Goal: Task Accomplishment & Management: Use online tool/utility

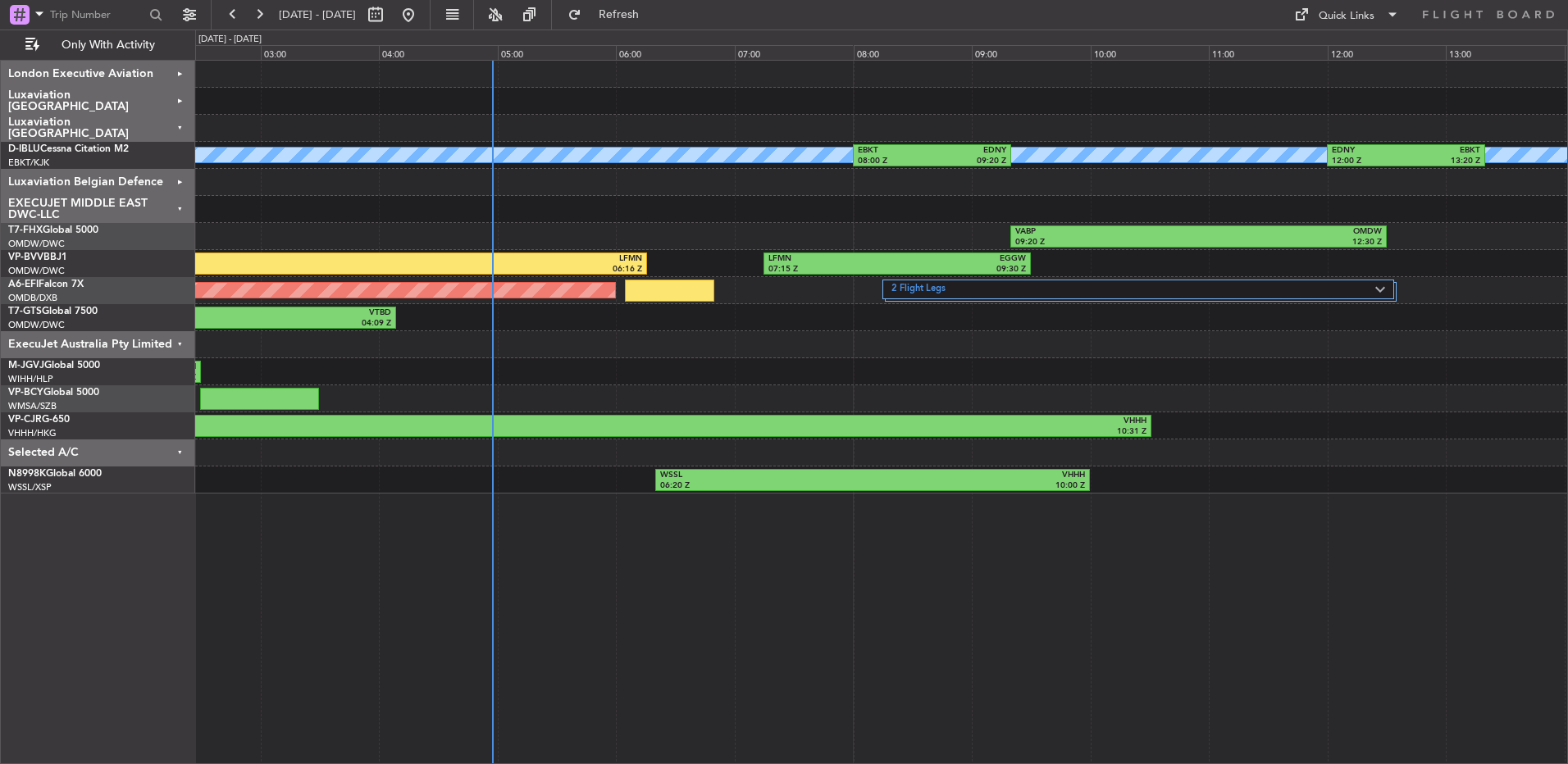
click at [453, 338] on div "Owner Kortrijk-Wevelgem EBKT 08:00 Z EDNY 09:20 Z EDNY 12:00 Z EBKT 13:20 Z VAB…" at bounding box center [881, 277] width 1371 height 433
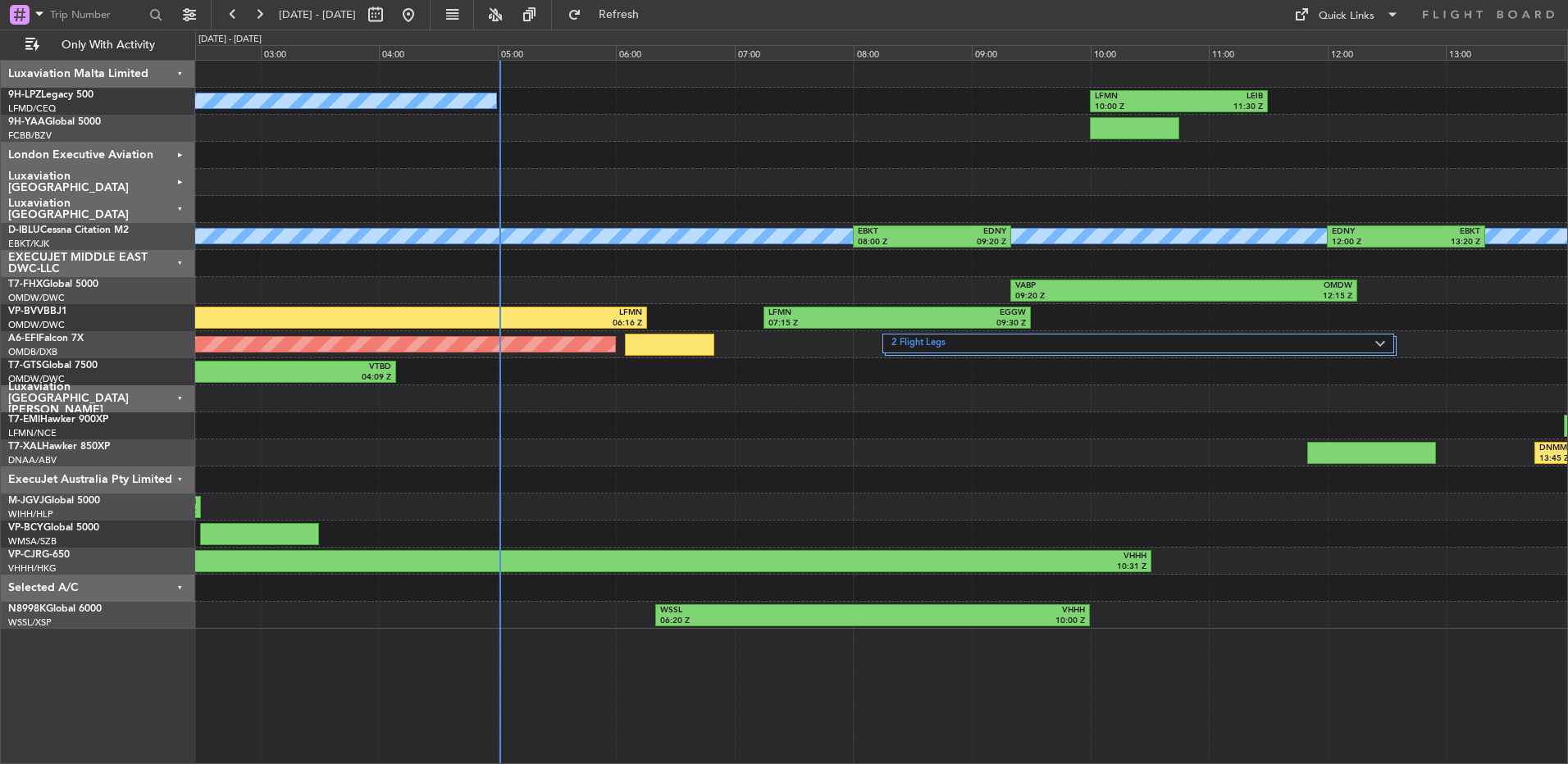
click at [1194, 272] on div at bounding box center [881, 263] width 1371 height 27
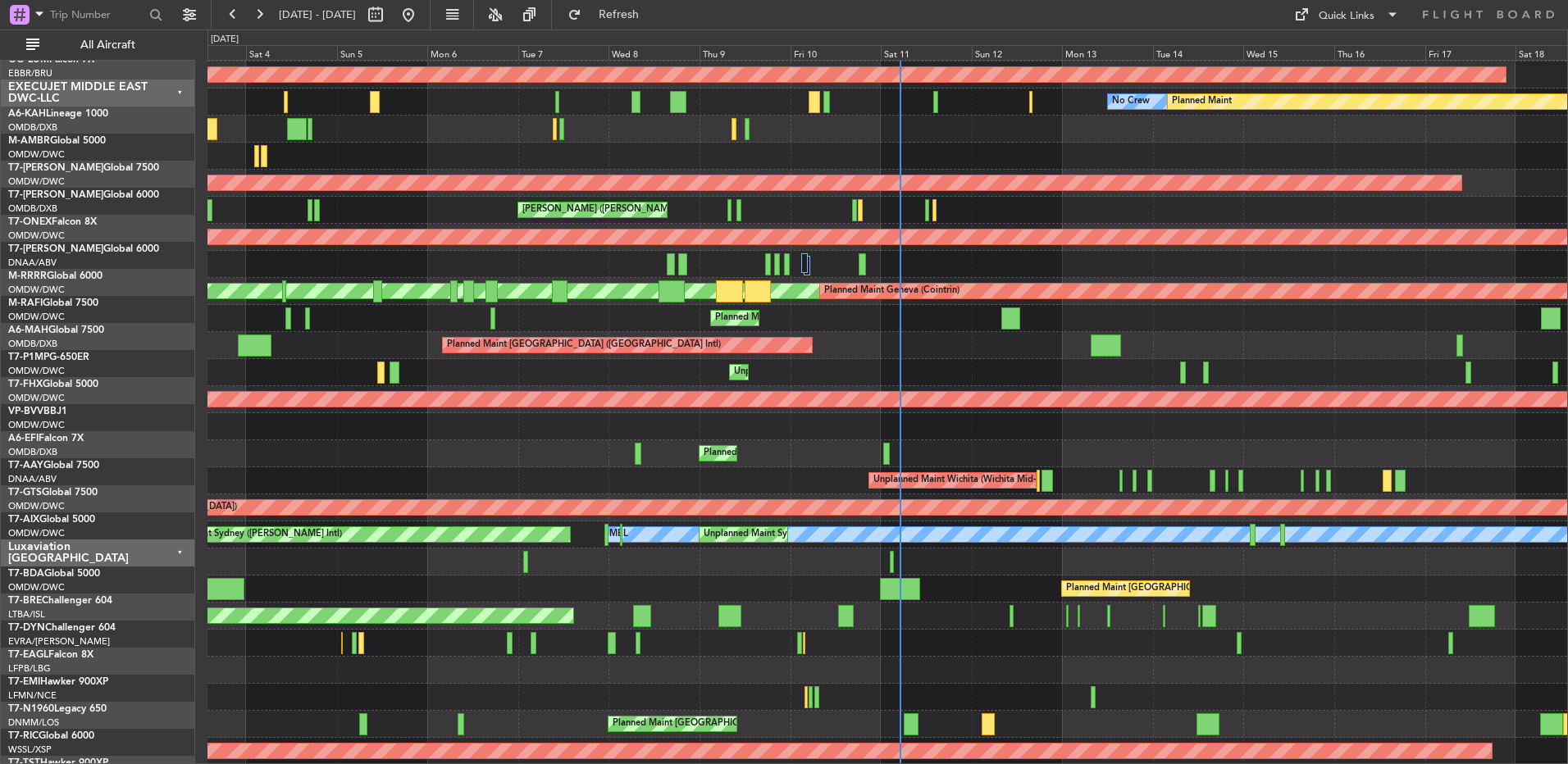
scroll to position [2109, 0]
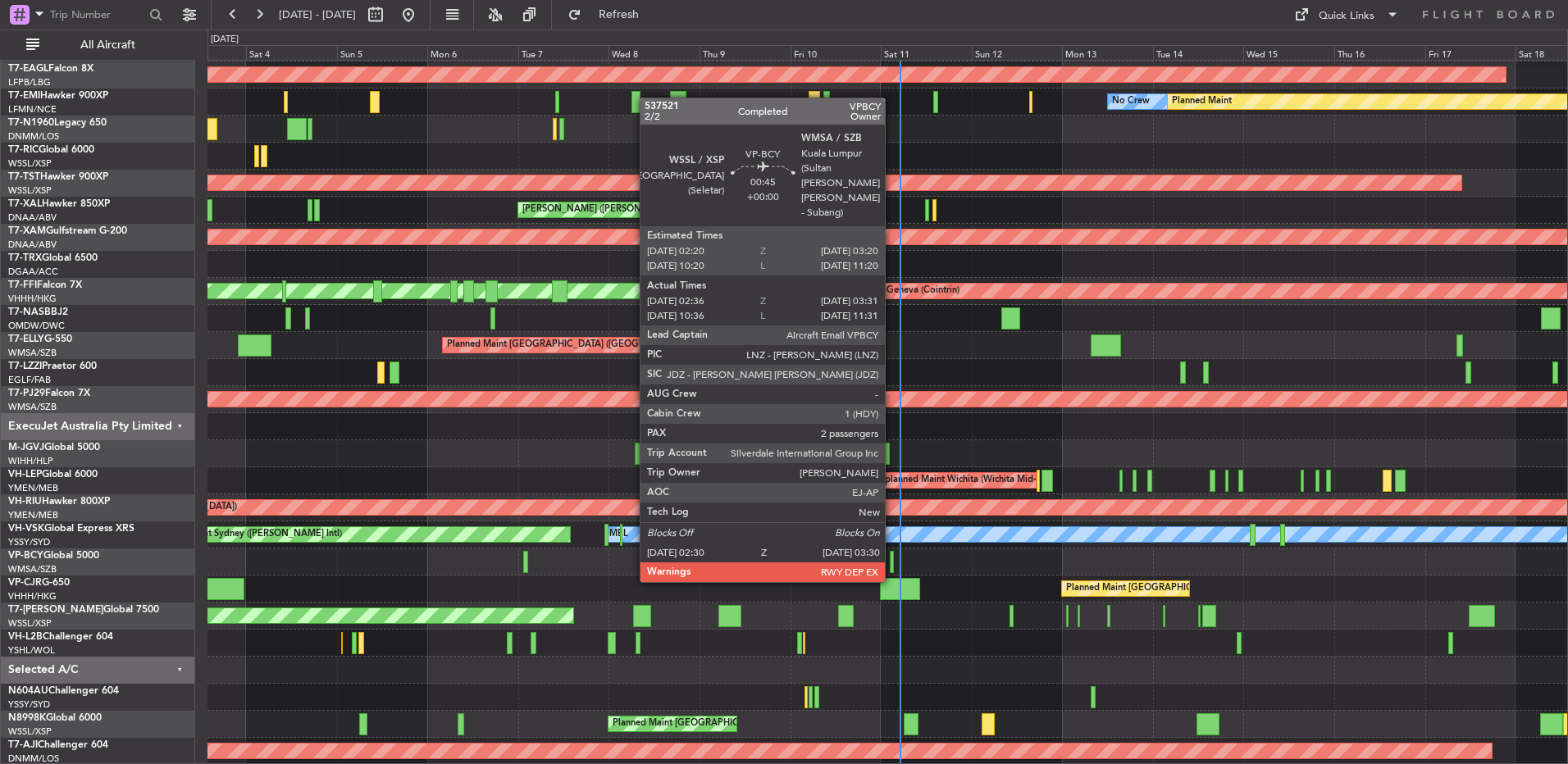
click at [892, 566] on div at bounding box center [891, 562] width 4 height 22
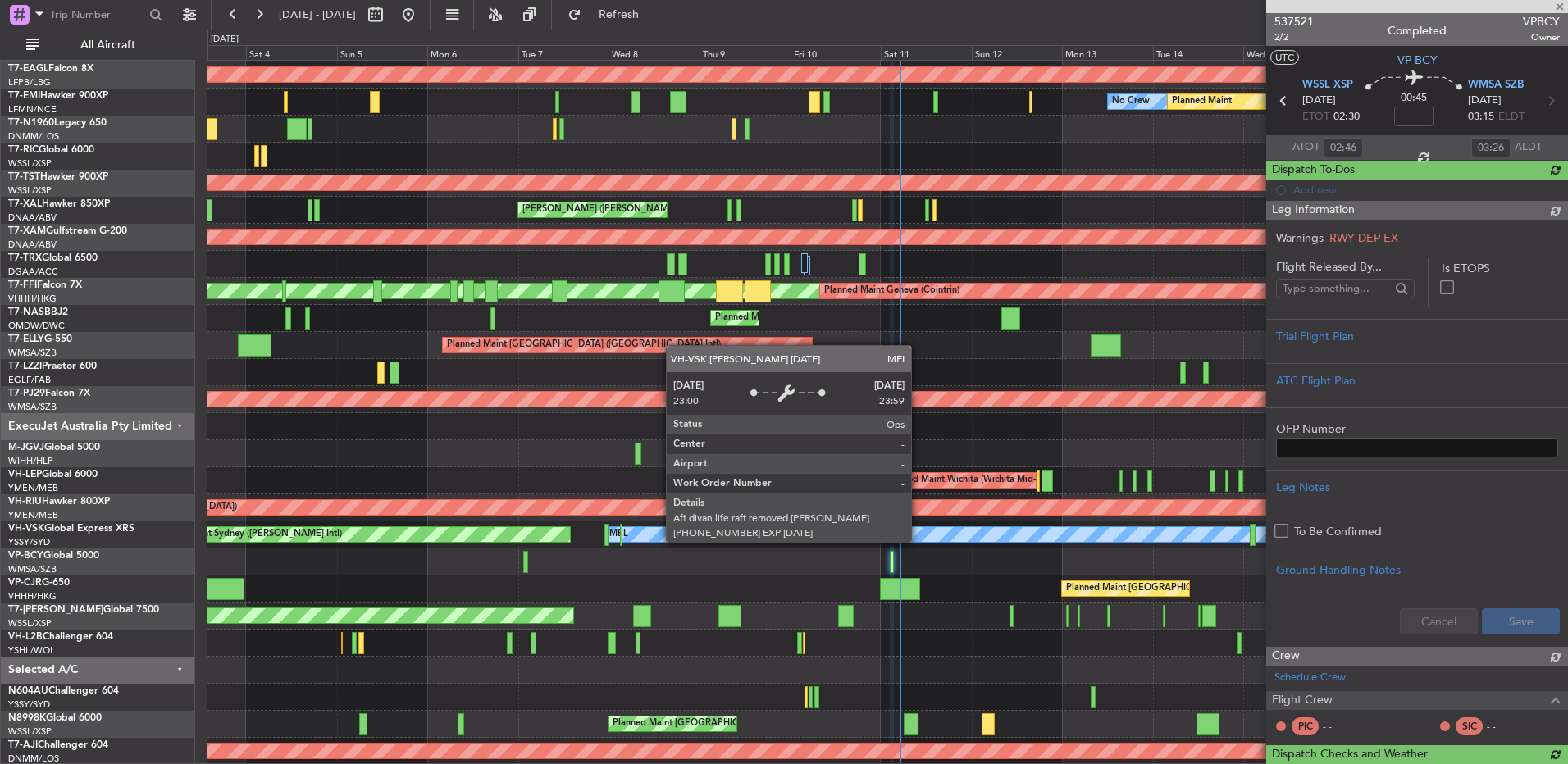
type input "Hafiz Sapuwan (HHAFI)"
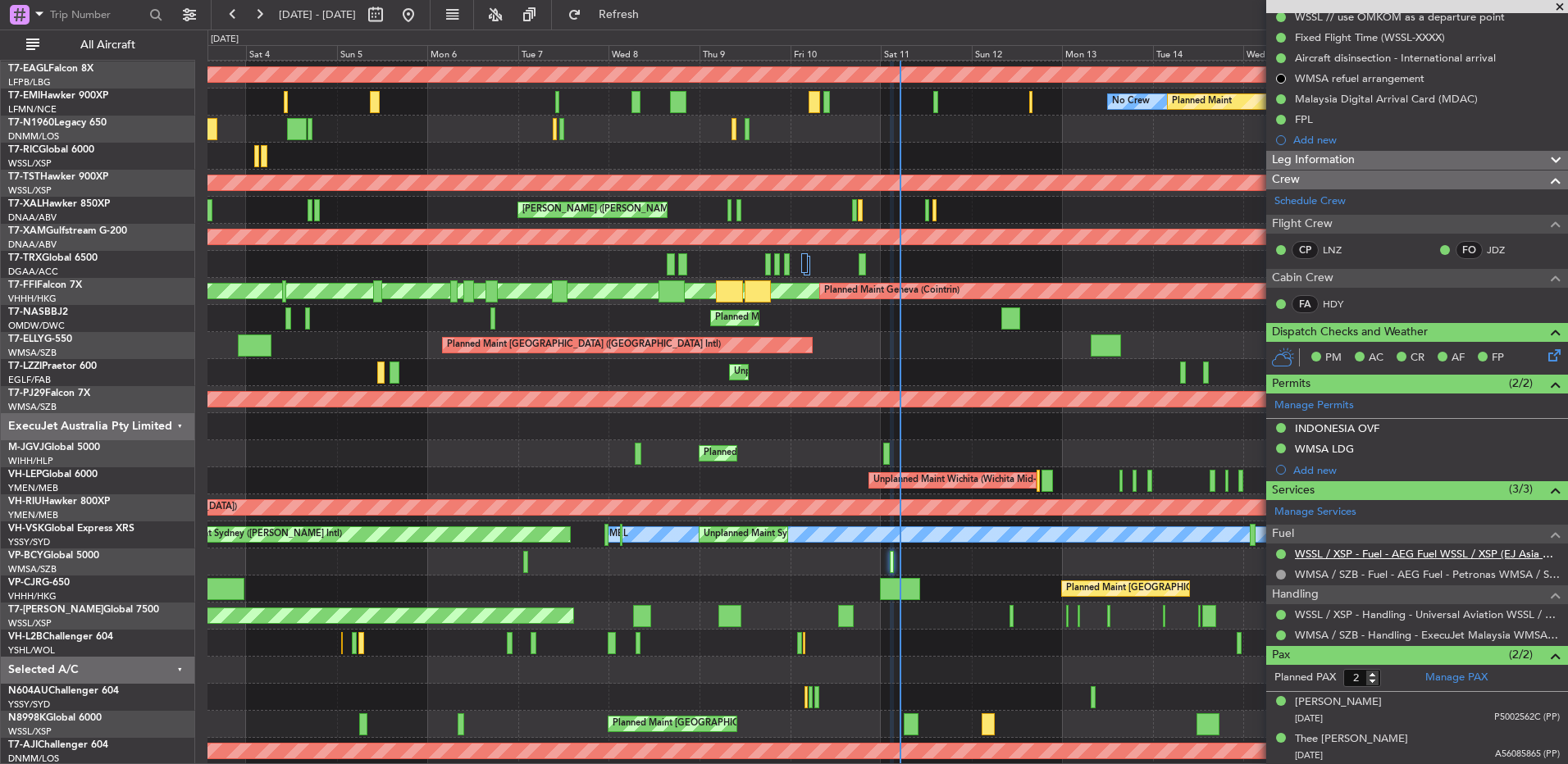
scroll to position [174, 0]
click at [1336, 254] on link "LNZ" at bounding box center [1340, 248] width 37 height 15
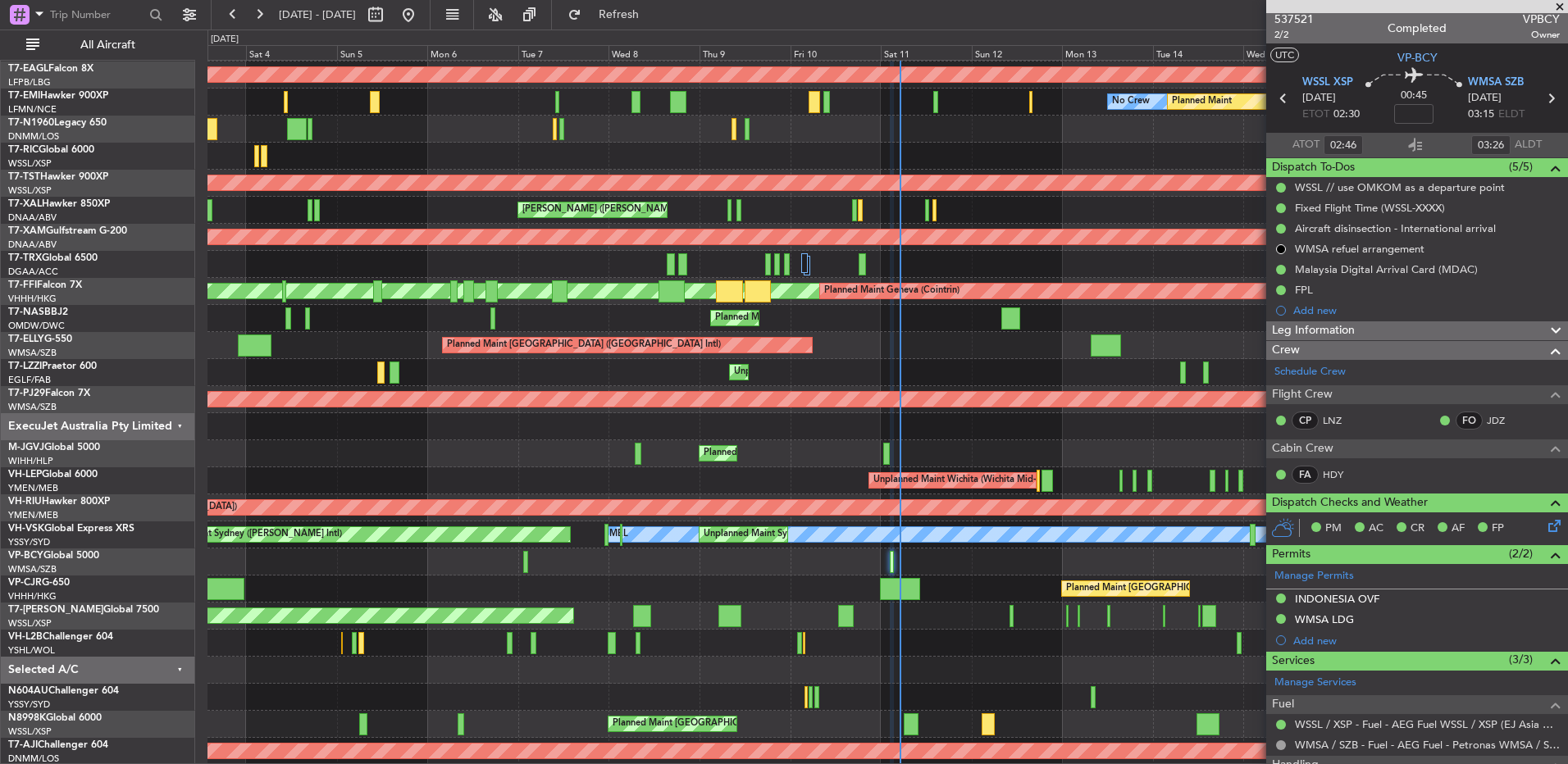
scroll to position [0, 0]
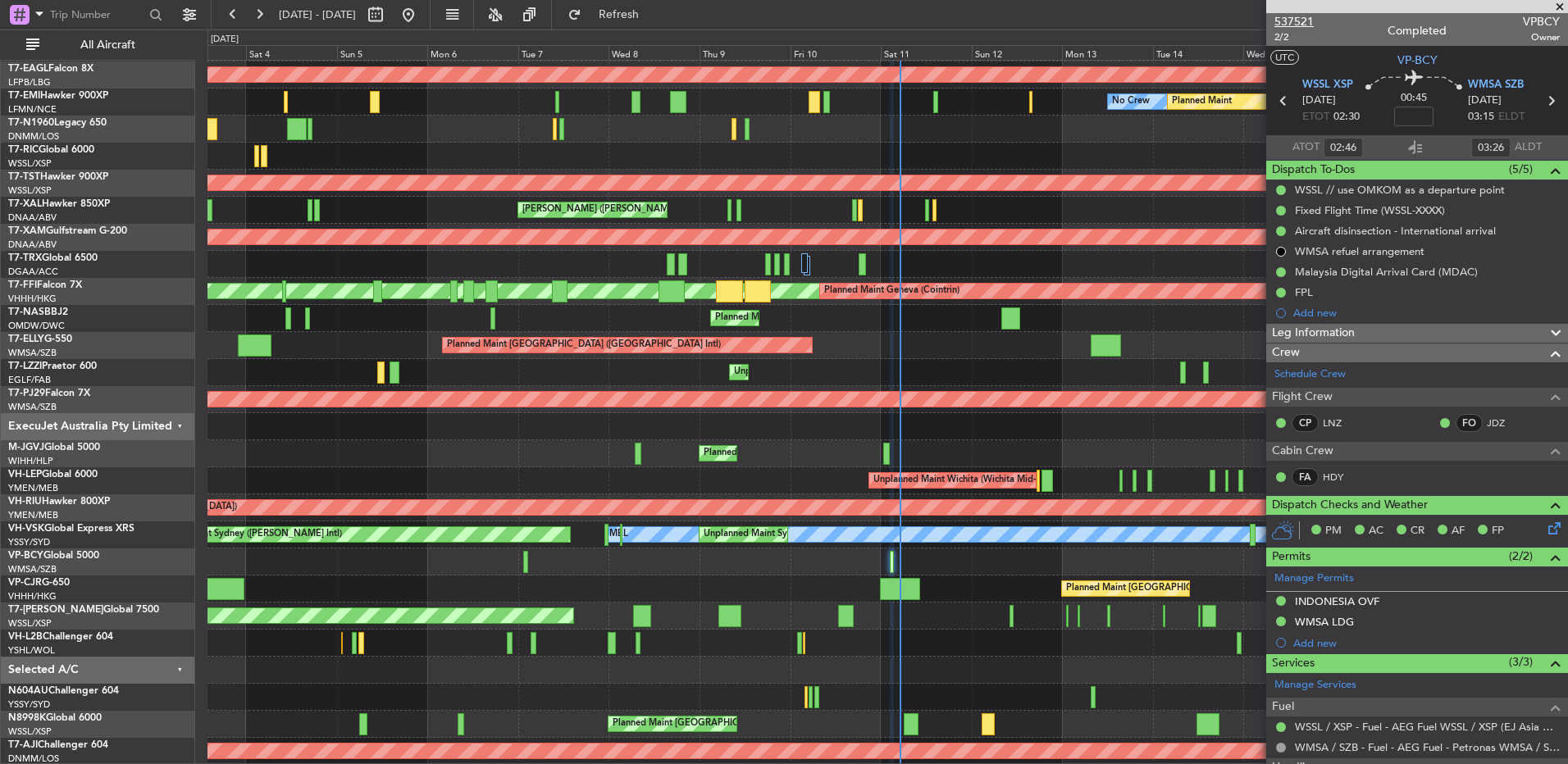
click at [1301, 23] on span "537521" at bounding box center [1294, 22] width 40 height 17
type input "Hafiz Sapuwan (HHAFI)"
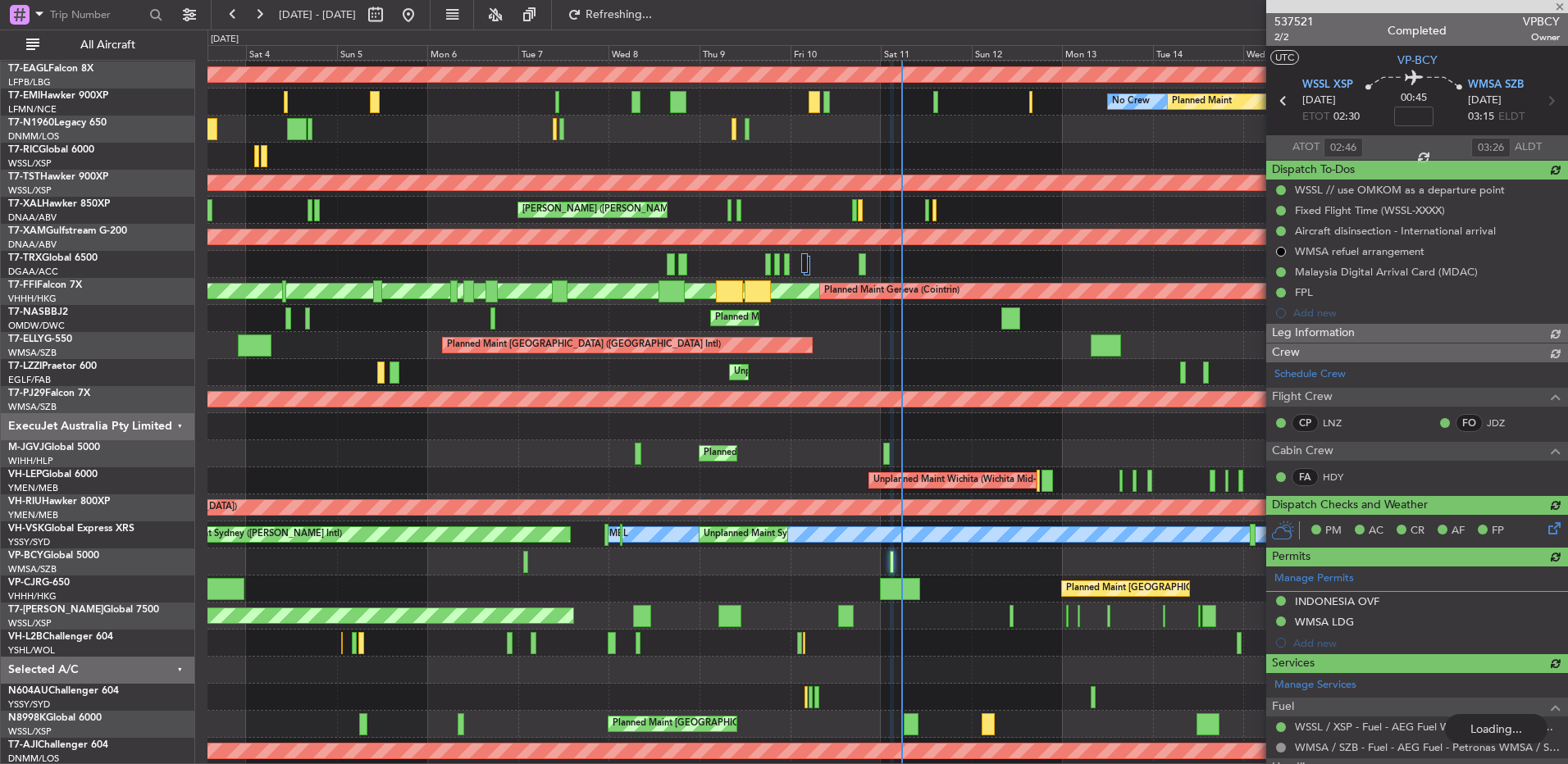
type input "Hafiz Sapuwan (HHAFI)"
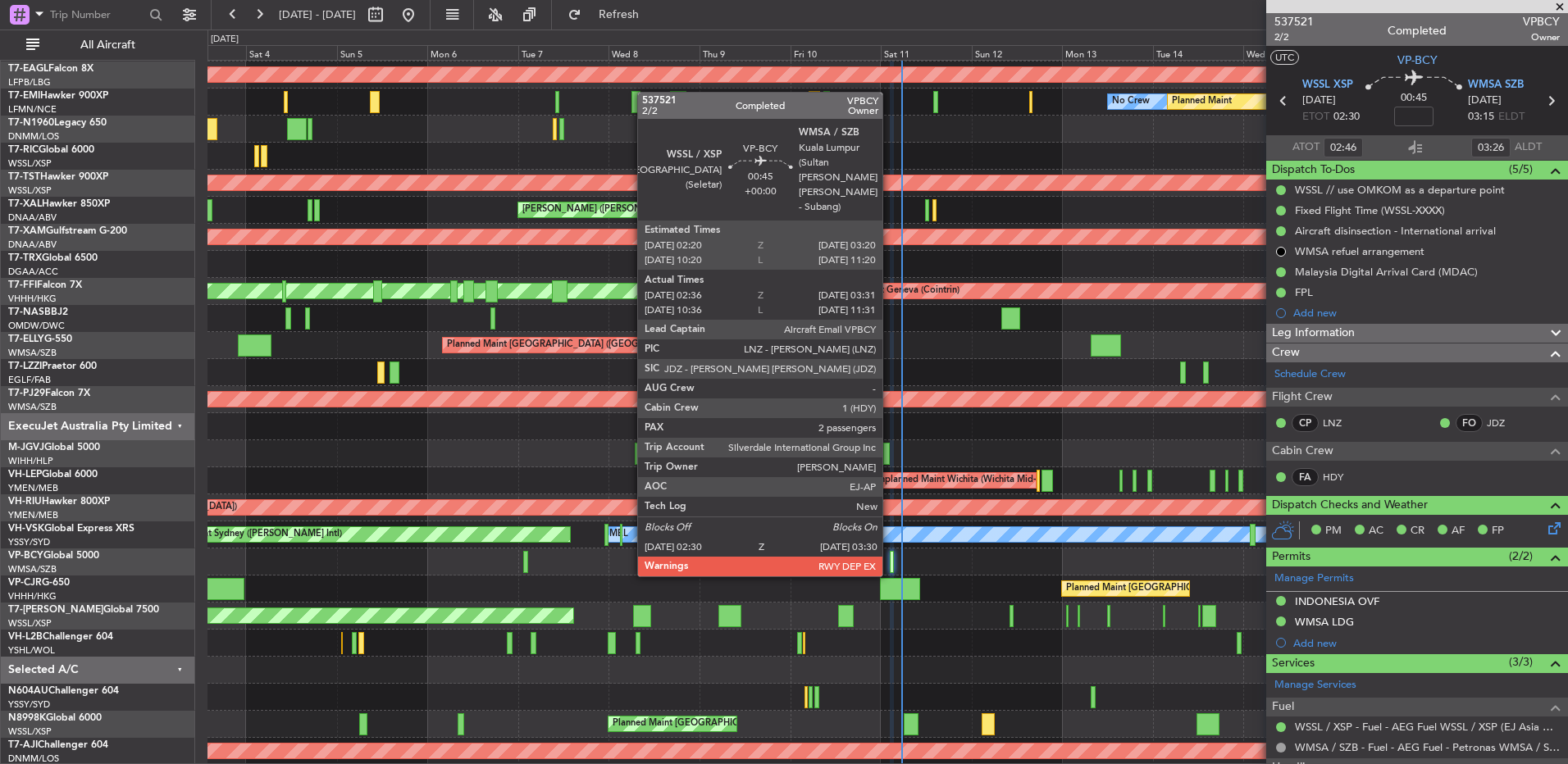
click at [890, 560] on div at bounding box center [891, 562] width 4 height 22
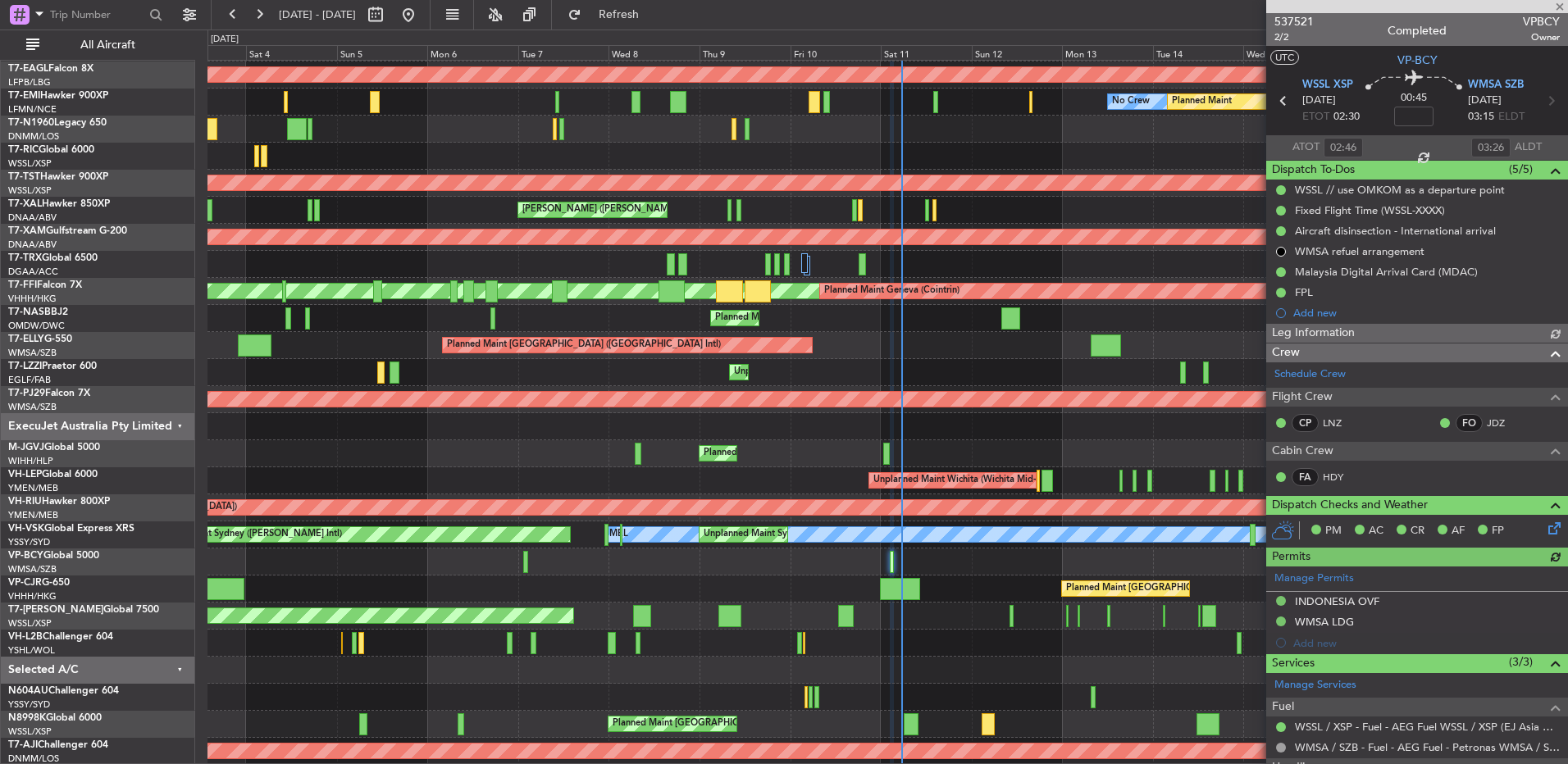
type input "Hafiz Sapuwan (HHAFI)"
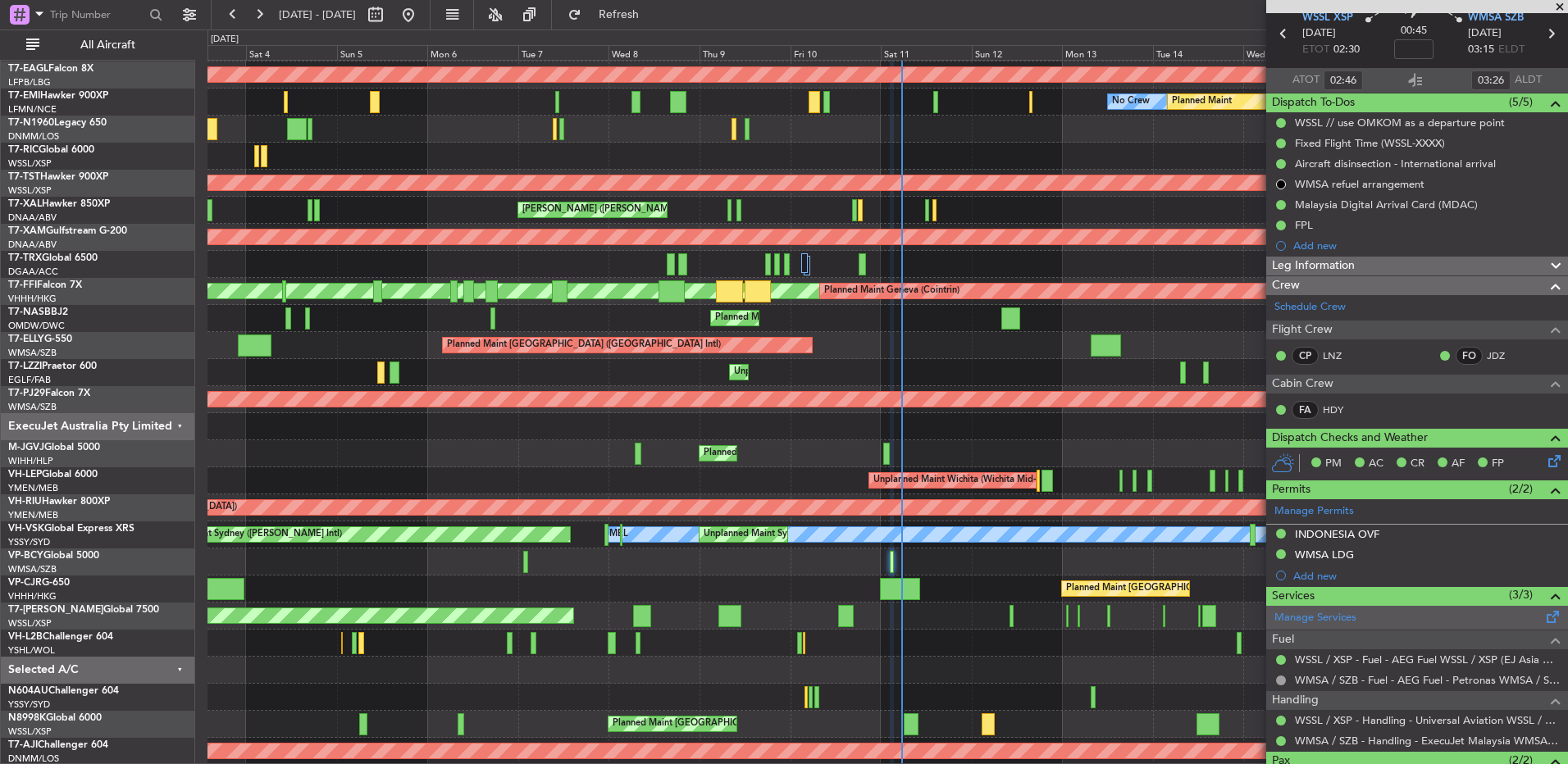
scroll to position [82, 0]
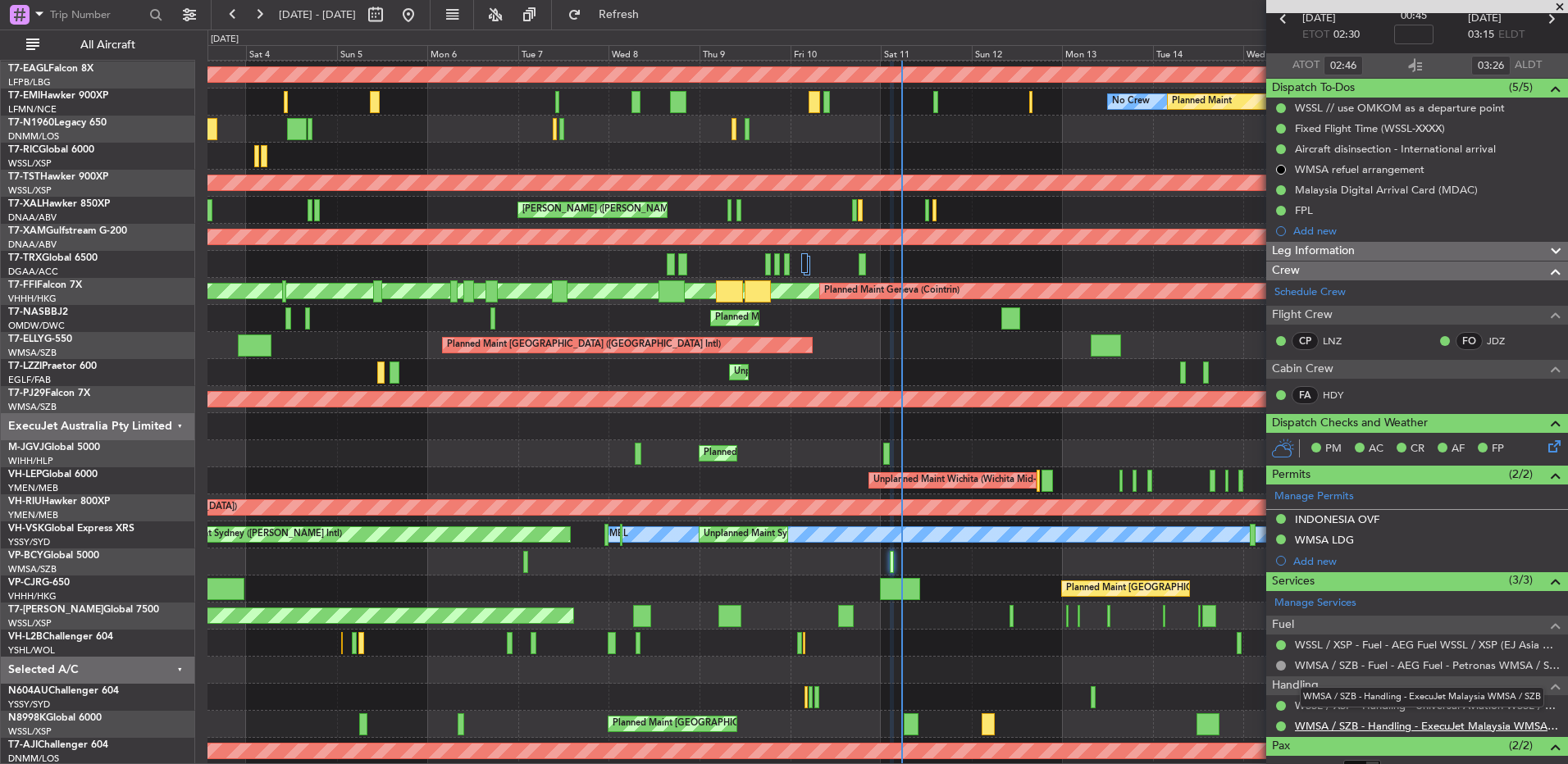
click at [1336, 726] on link "WMSA / SZB - Handling - ExecuJet Malaysia WMSA / SZB" at bounding box center [1427, 726] width 265 height 14
type input "Hafiz Sapuwan (HHAFI)"
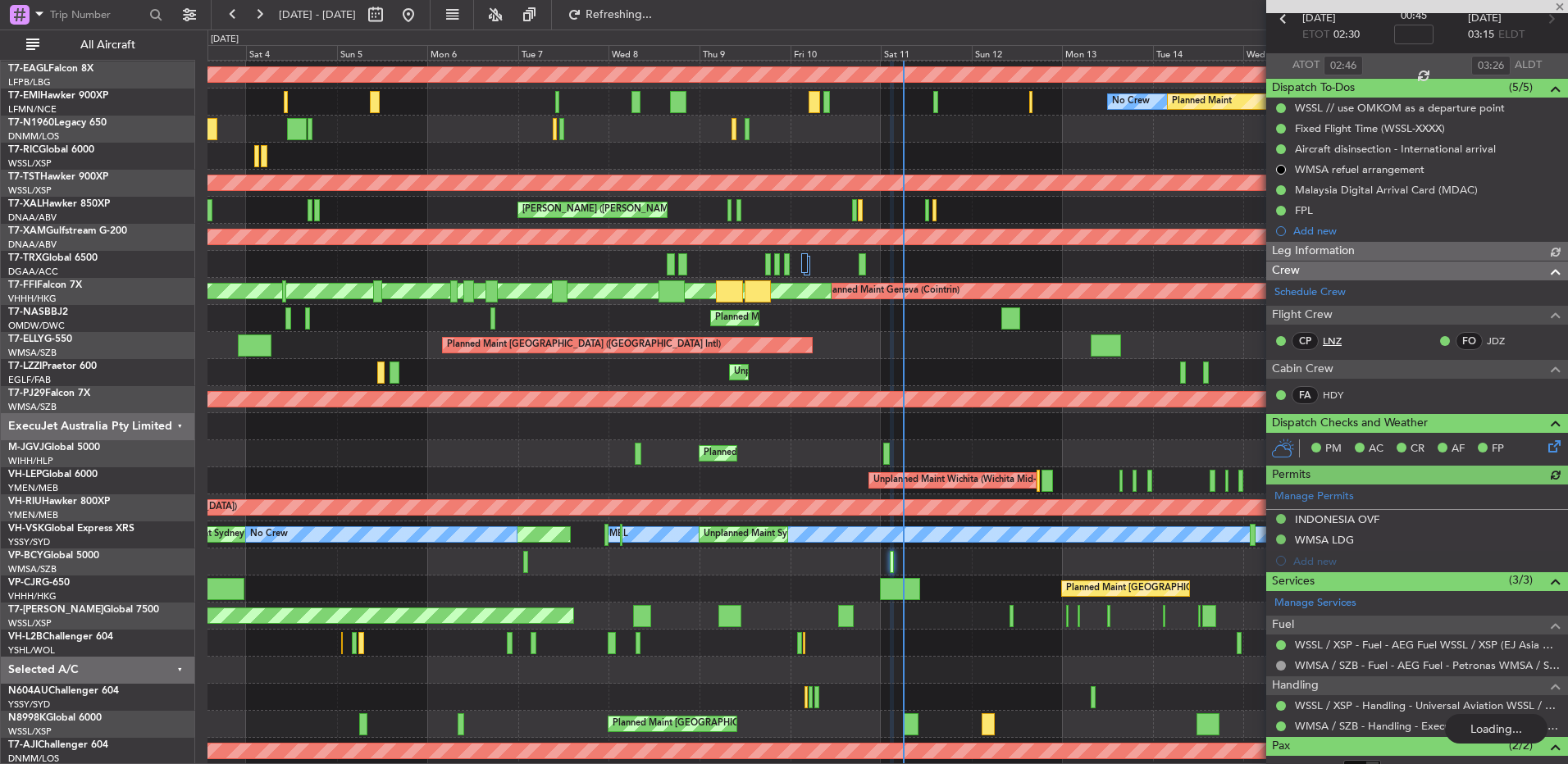
click at [1331, 339] on link "LNZ" at bounding box center [1340, 341] width 37 height 15
type input "Hafiz Sapuwan (HHAFI)"
click at [1327, 338] on link "LNZ" at bounding box center [1340, 341] width 37 height 15
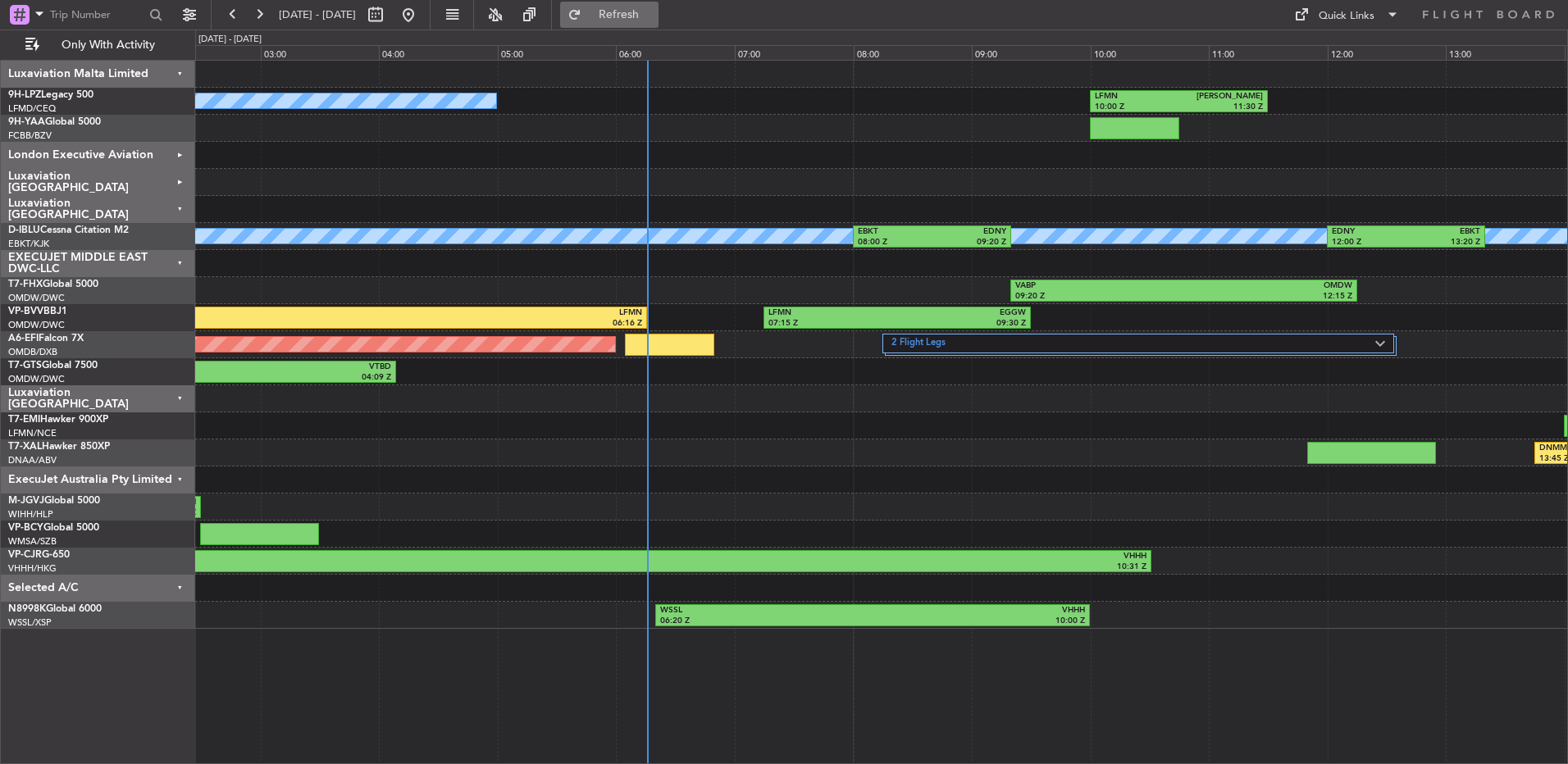
click at [654, 19] on span "Refresh" at bounding box center [619, 14] width 69 height 11
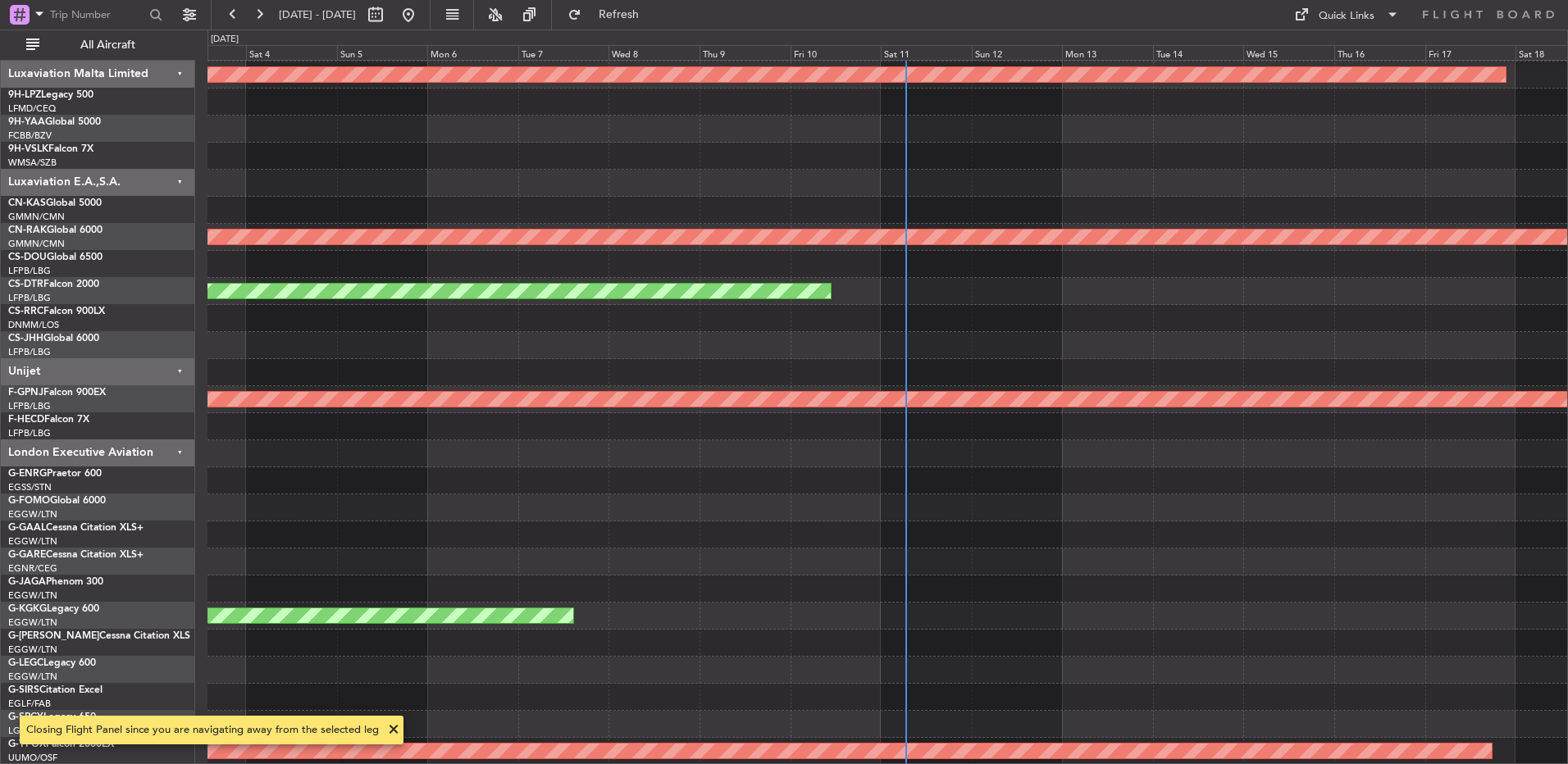
scroll to position [2109, 0]
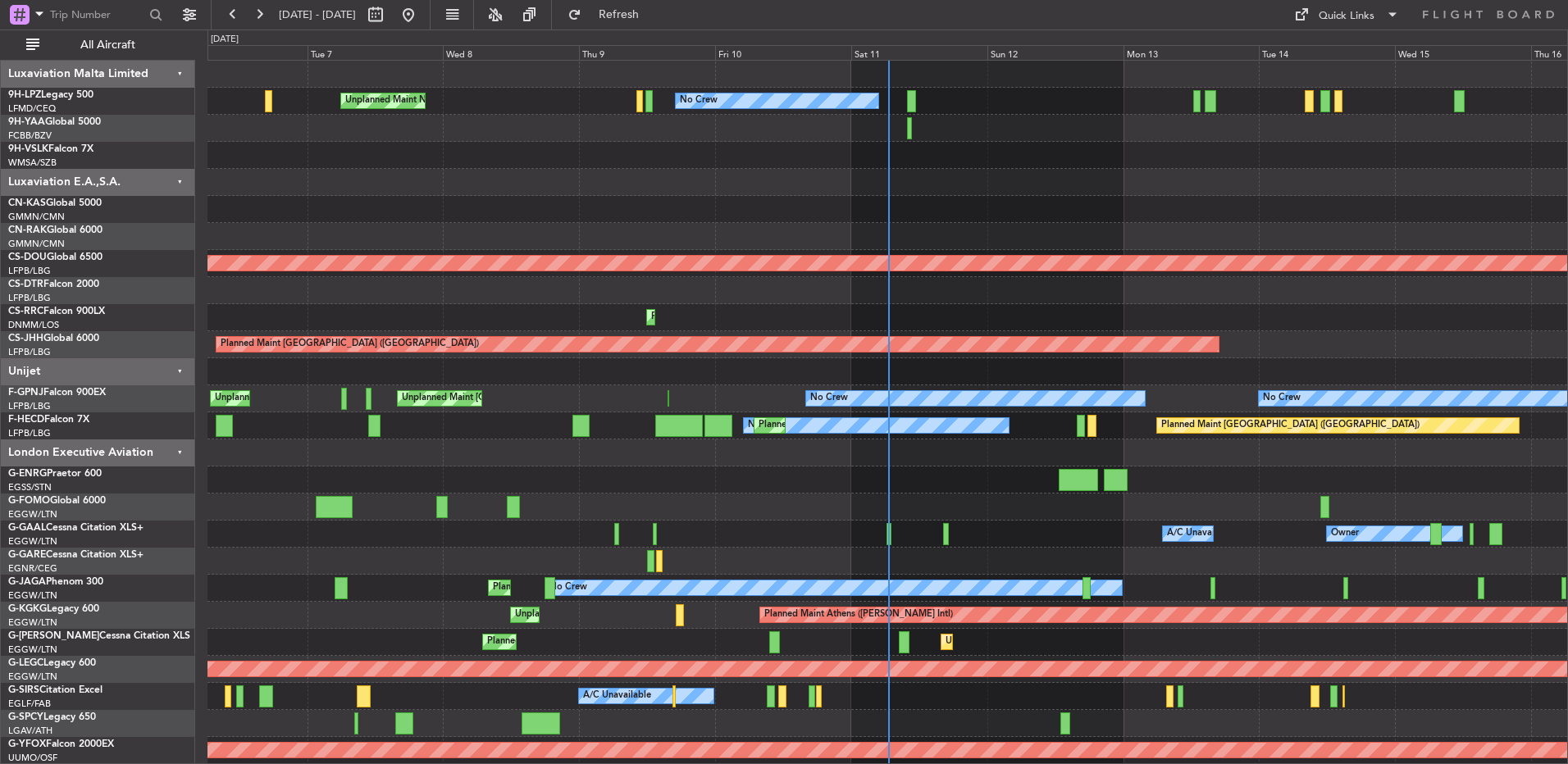
click at [964, 172] on div at bounding box center [887, 182] width 1359 height 27
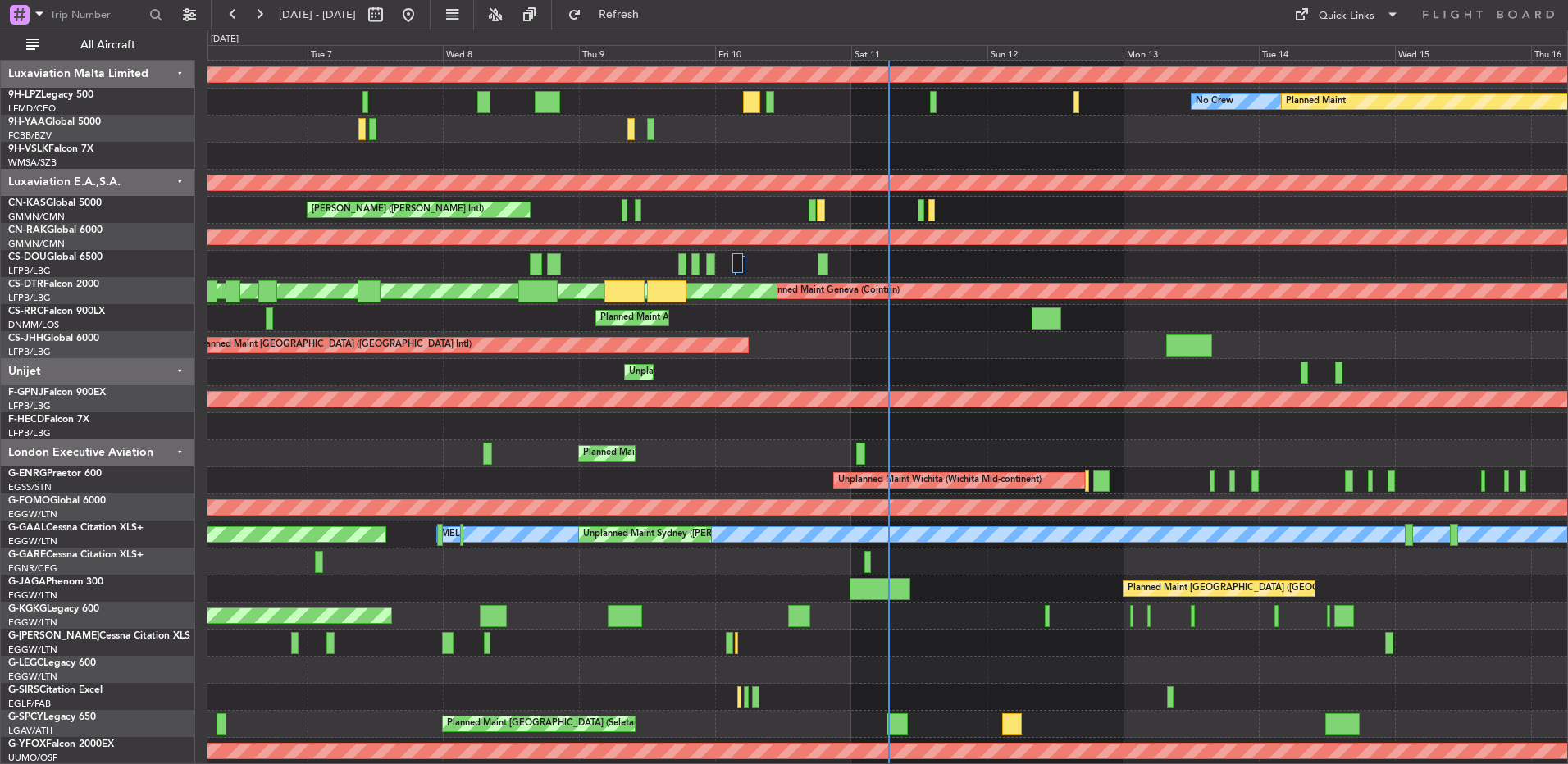
scroll to position [2109, 0]
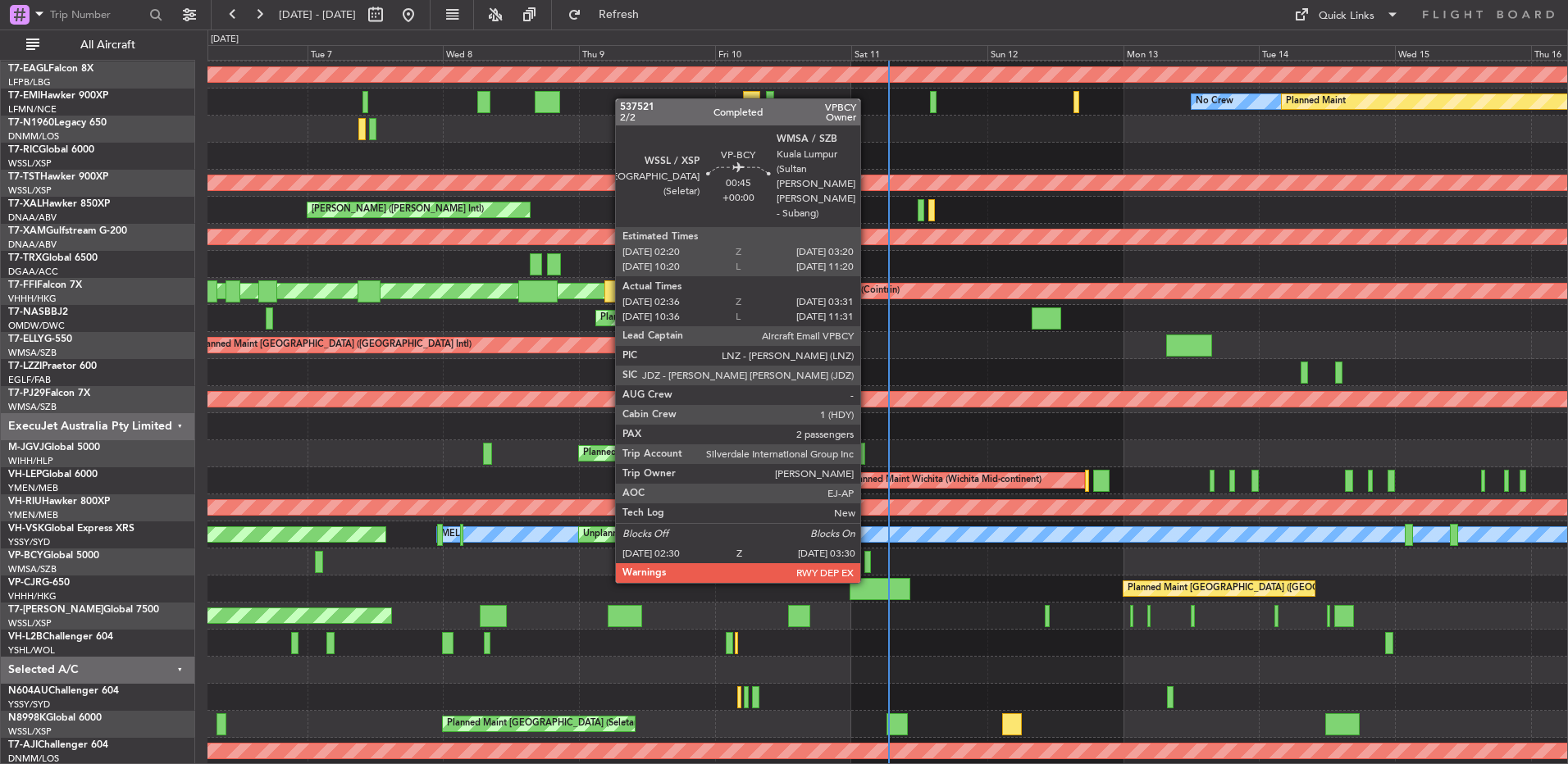
click at [868, 567] on div at bounding box center [867, 562] width 6 height 22
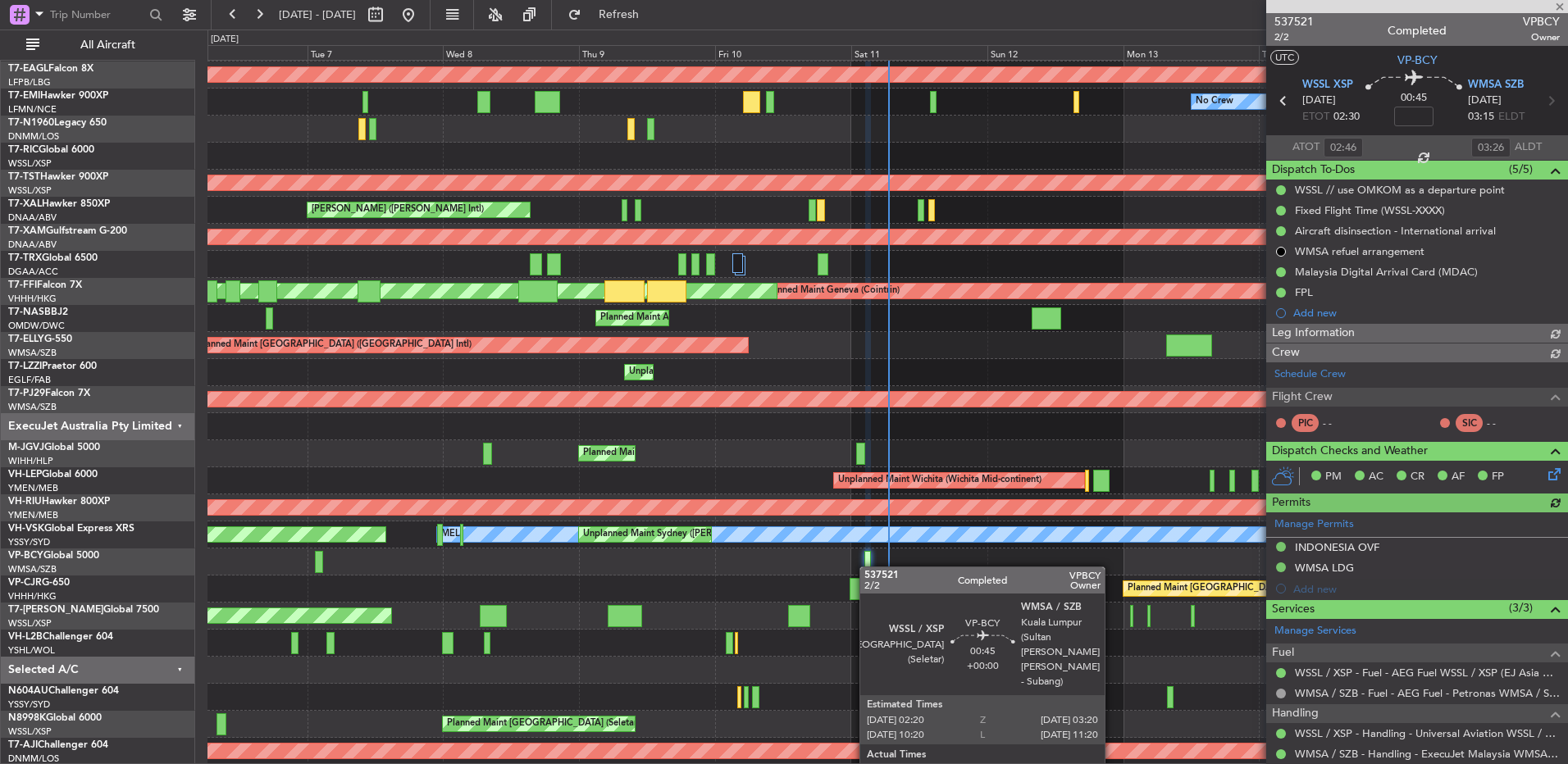
type input "[PERSON_NAME] (HHAFI)"
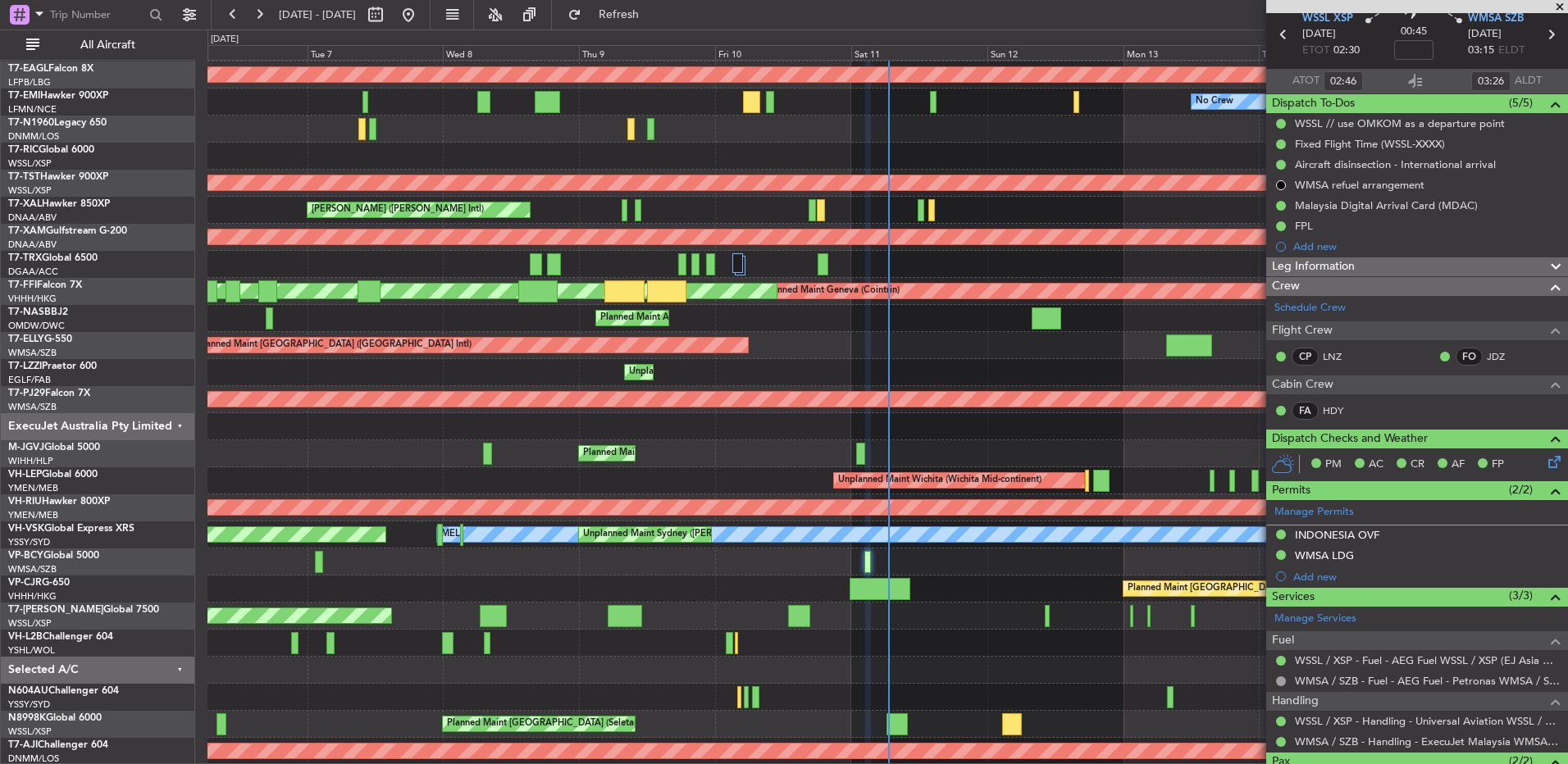
scroll to position [0, 0]
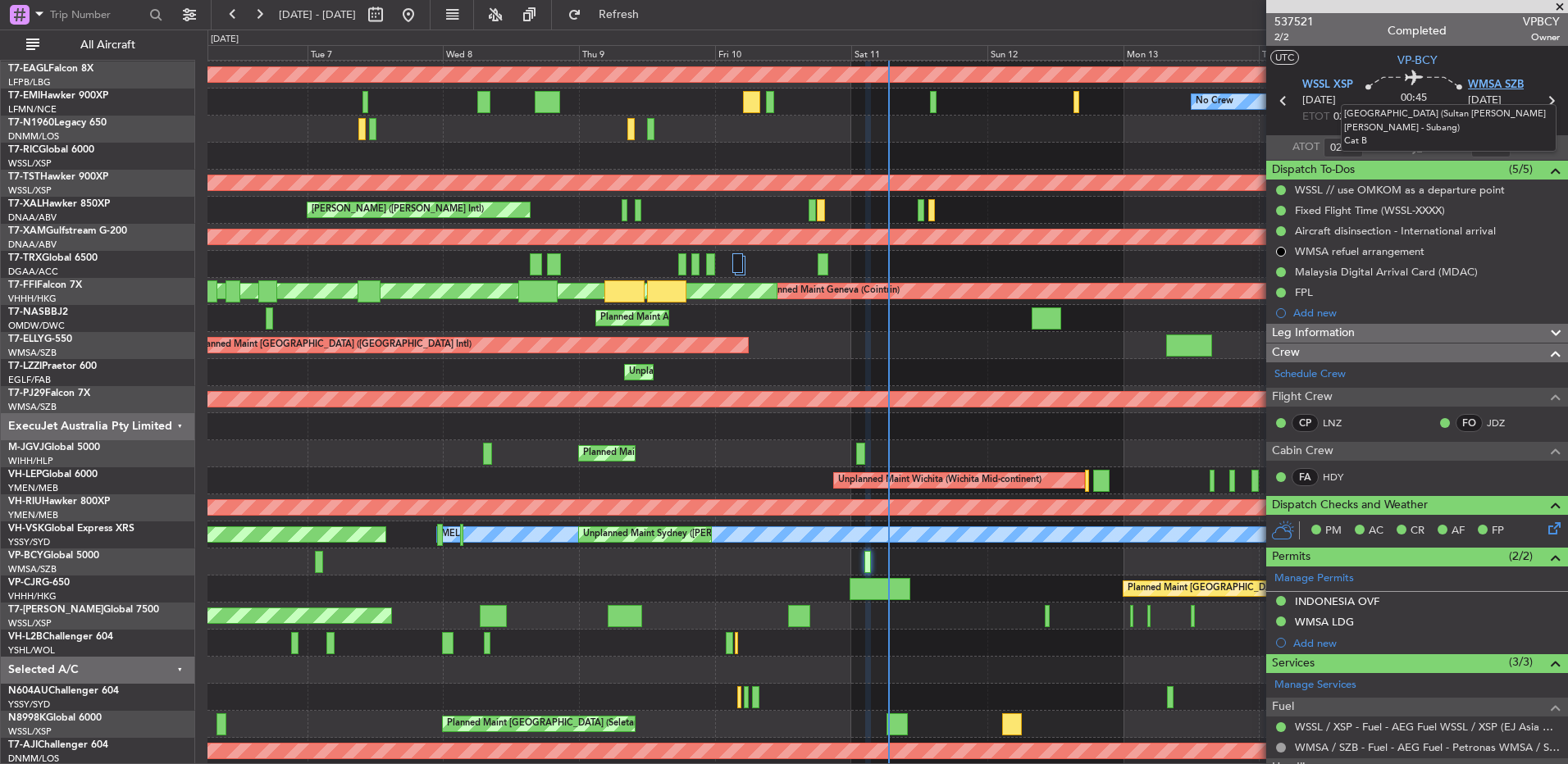
click at [1475, 85] on span "WMSA SZB" at bounding box center [1496, 85] width 56 height 16
